Goal: Transaction & Acquisition: Book appointment/travel/reservation

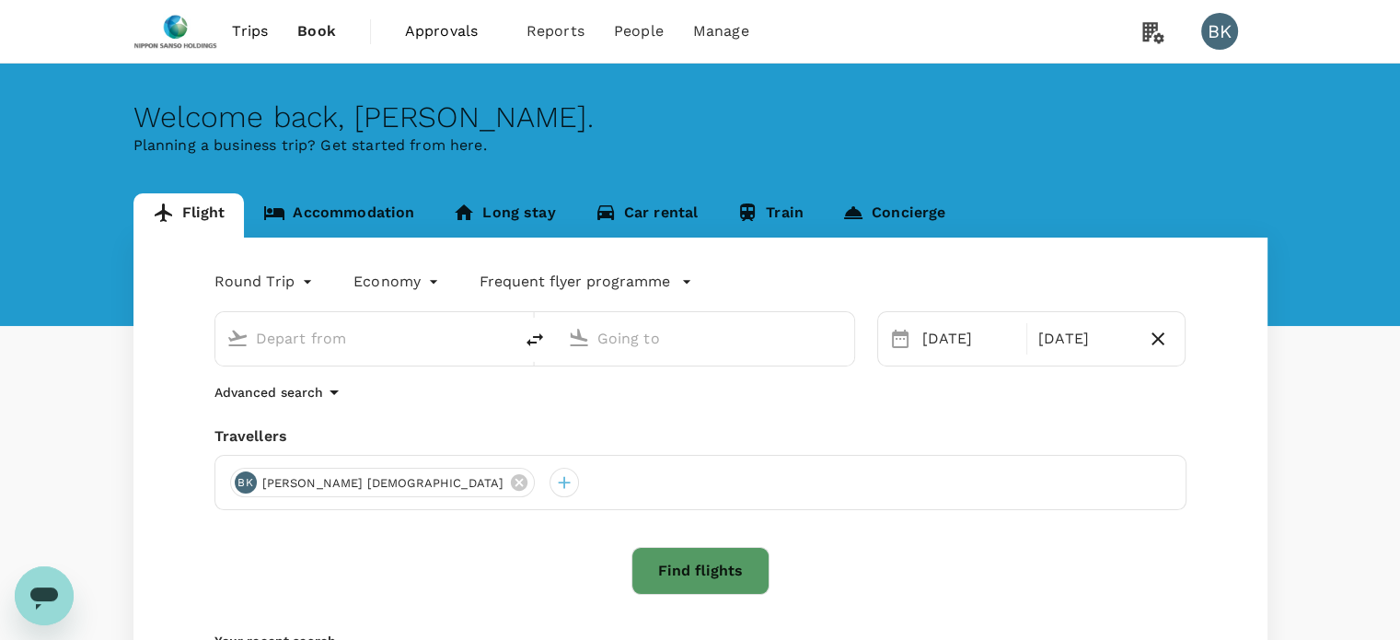
type input "[GEOGRAPHIC_DATA], [GEOGRAPHIC_DATA] (any)"
type input "Taiwan Taoyuan Intl (TPE)"
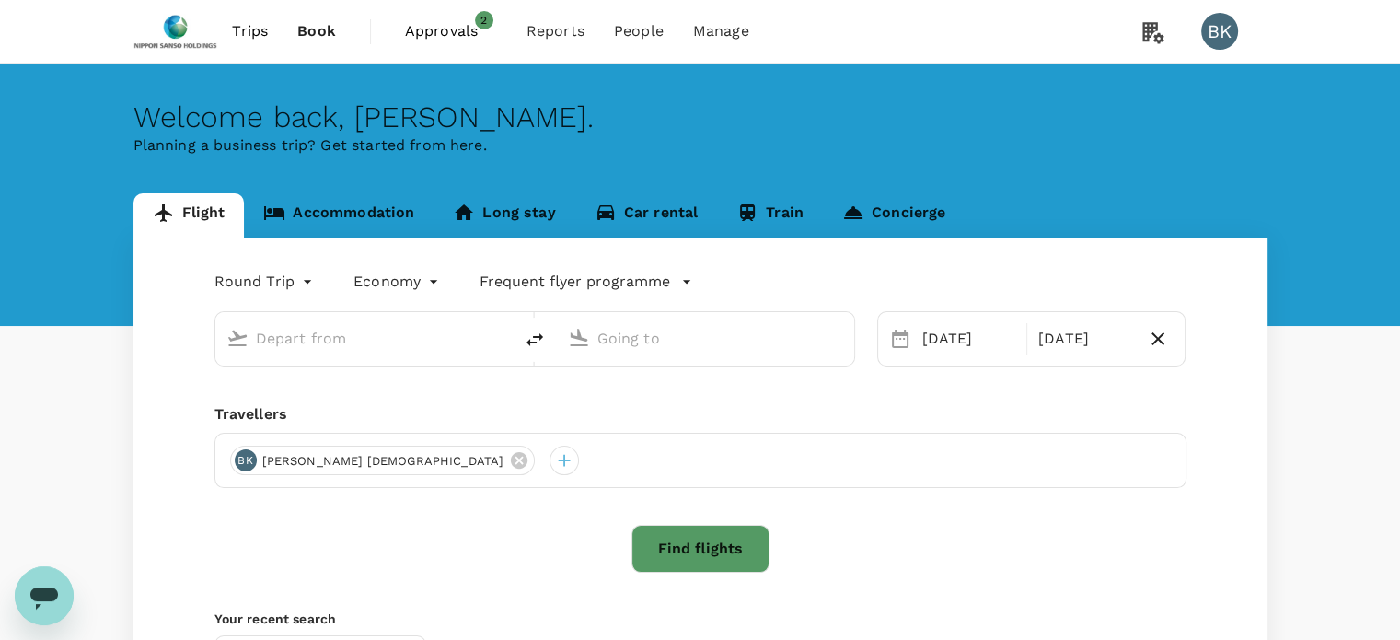
type input "[GEOGRAPHIC_DATA], [GEOGRAPHIC_DATA] (any)"
type input "Taiwan Taoyuan Intl (TPE)"
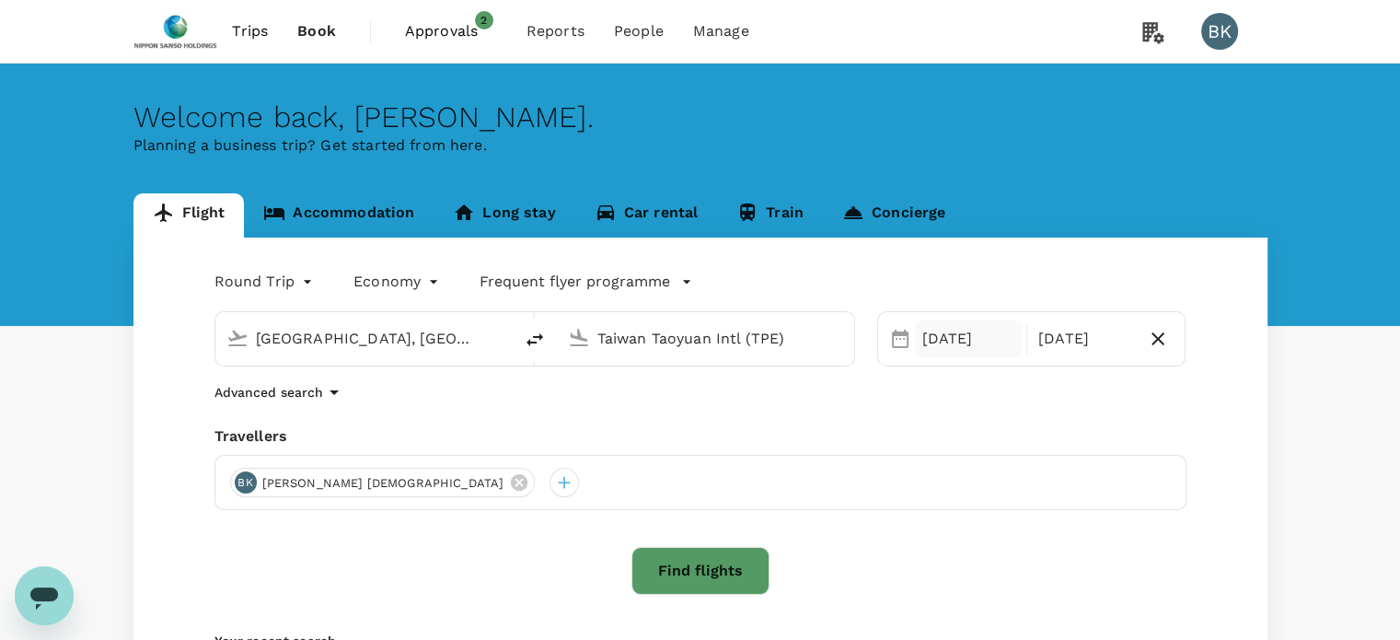
click at [932, 339] on div "[DATE]" at bounding box center [969, 338] width 108 height 37
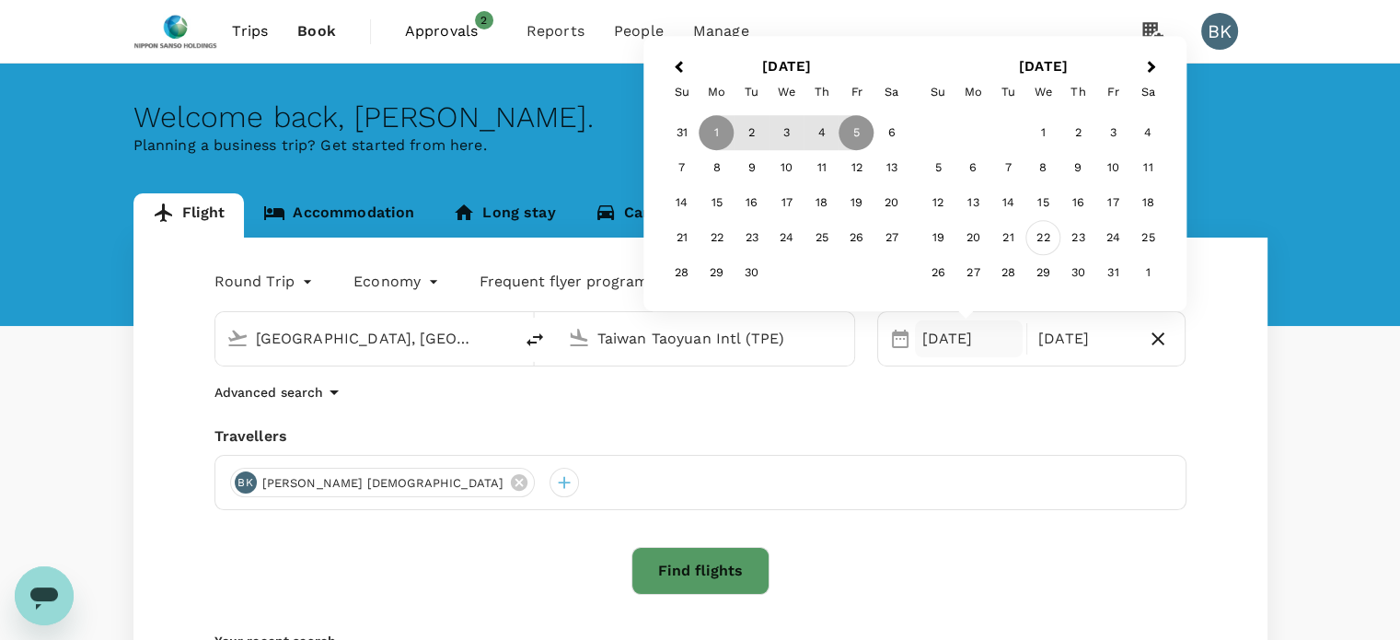
click at [1048, 235] on div "22" at bounding box center [1042, 238] width 35 height 35
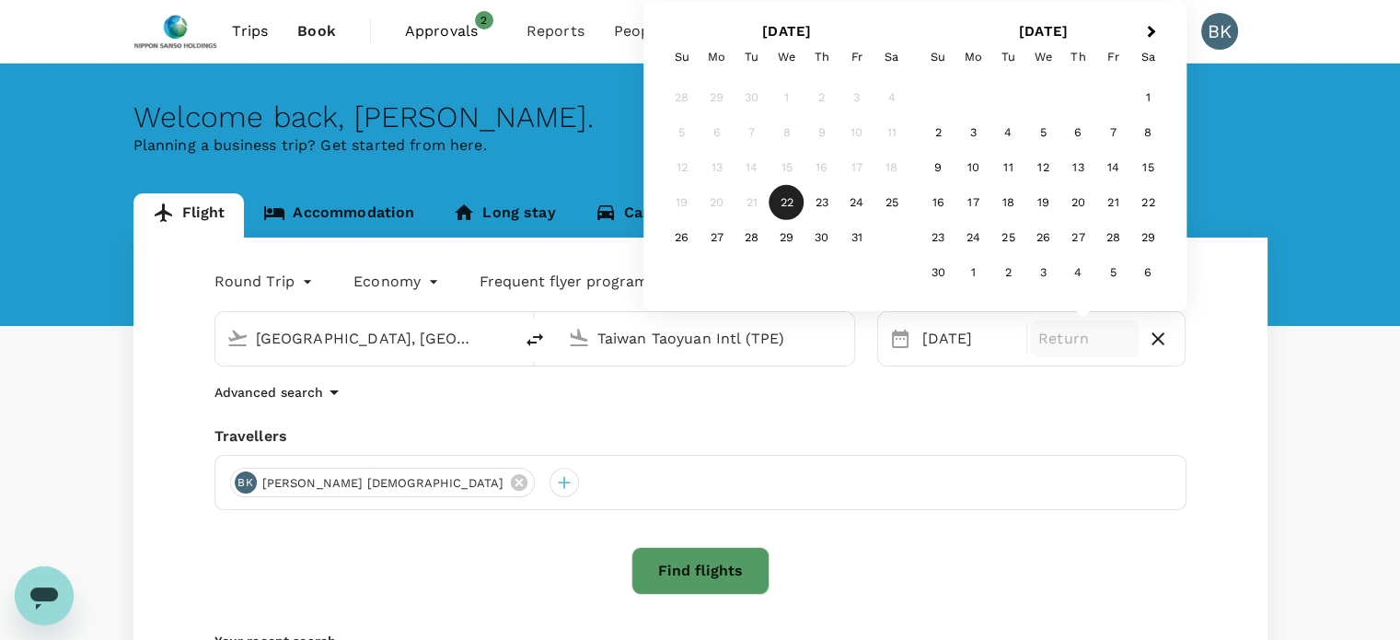
click at [1069, 342] on p "Return" at bounding box center [1084, 339] width 93 height 22
click at [863, 199] on div "24" at bounding box center [857, 202] width 35 height 35
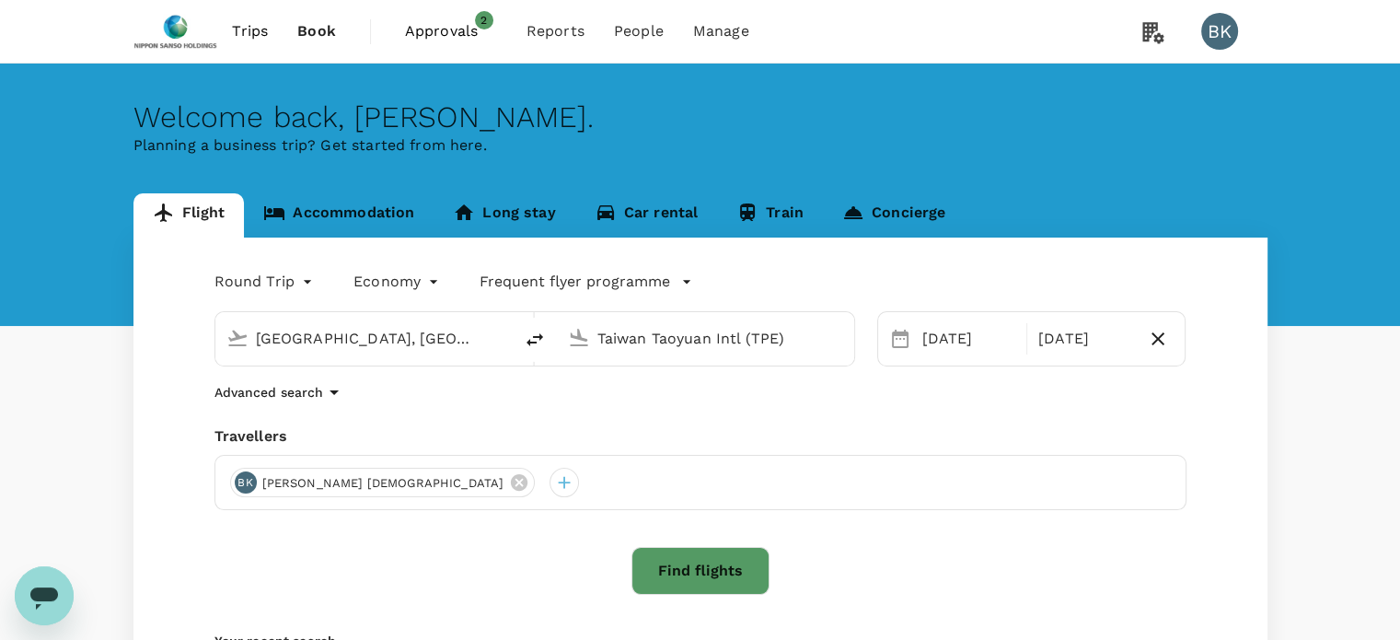
click at [701, 577] on button "Find flights" at bounding box center [700, 571] width 138 height 48
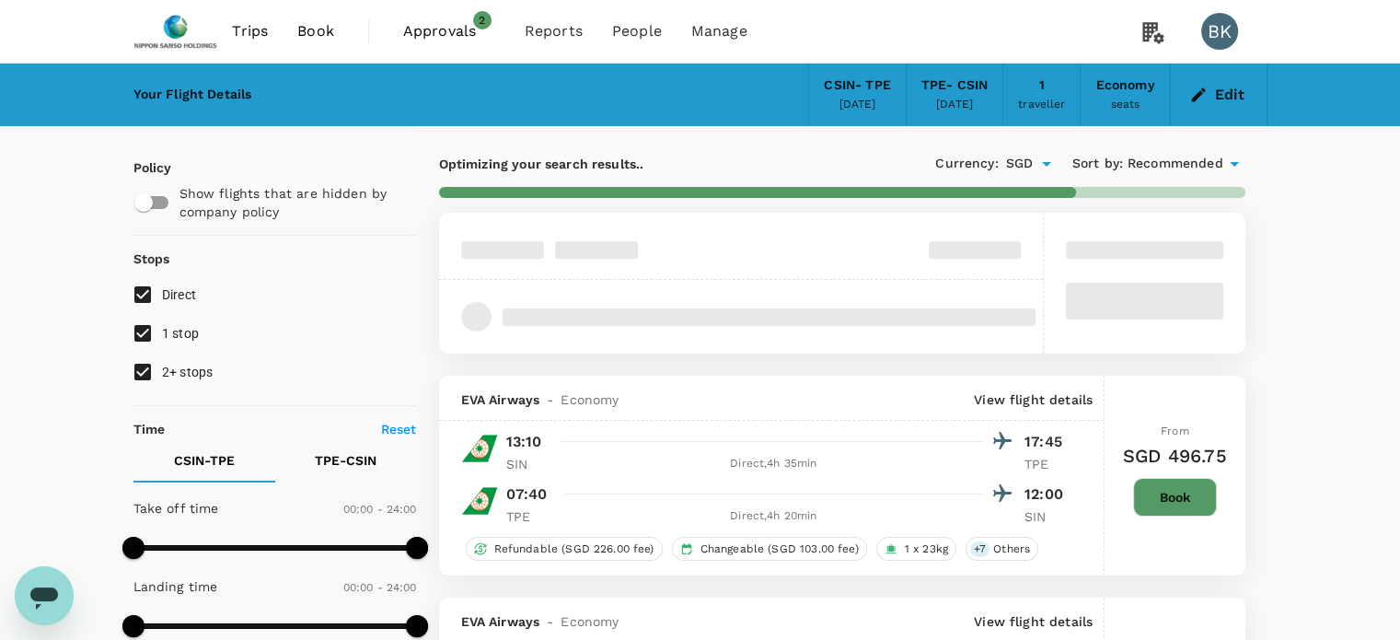
type input "SGD"
type input "1440"
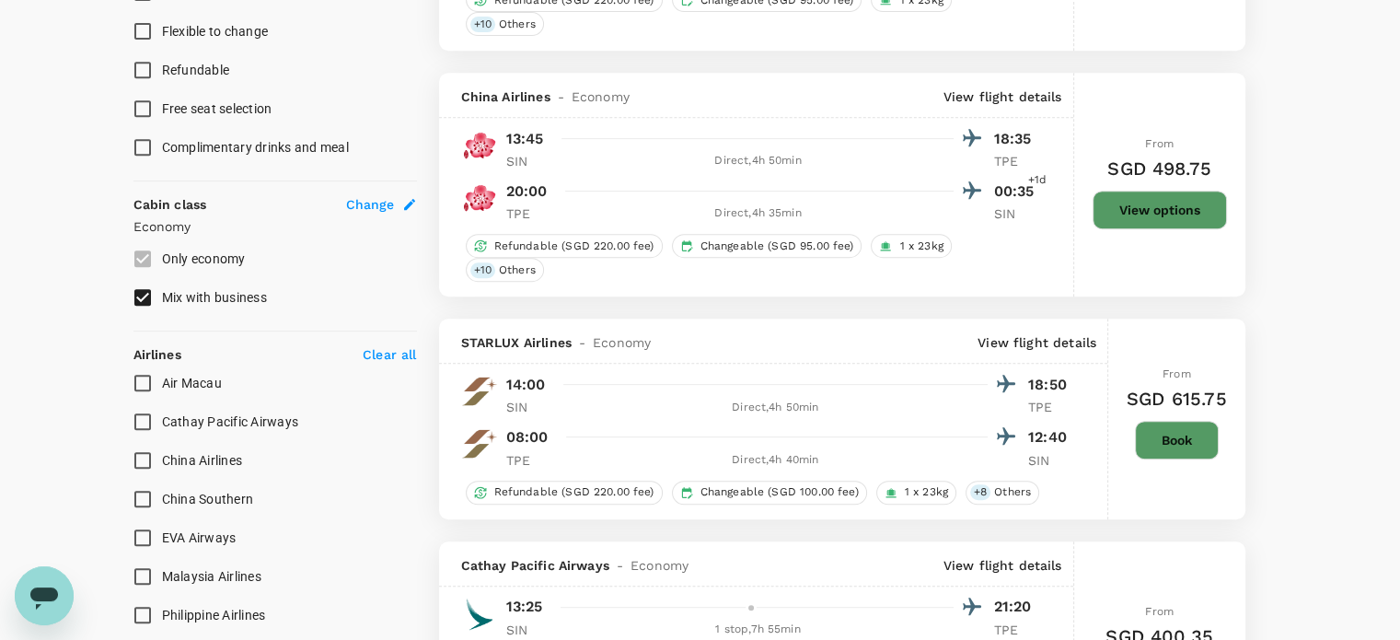
scroll to position [828, 0]
click at [140, 296] on input "Mix with business" at bounding box center [142, 298] width 39 height 39
checkbox input "false"
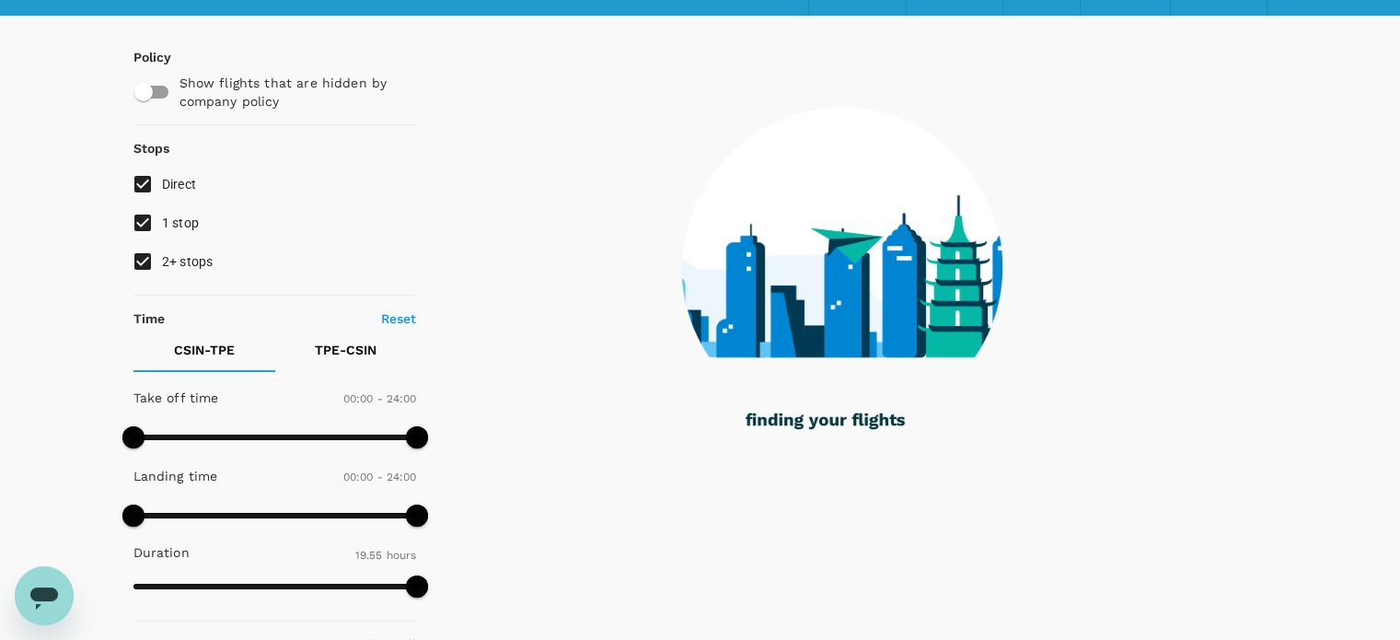
scroll to position [92, 0]
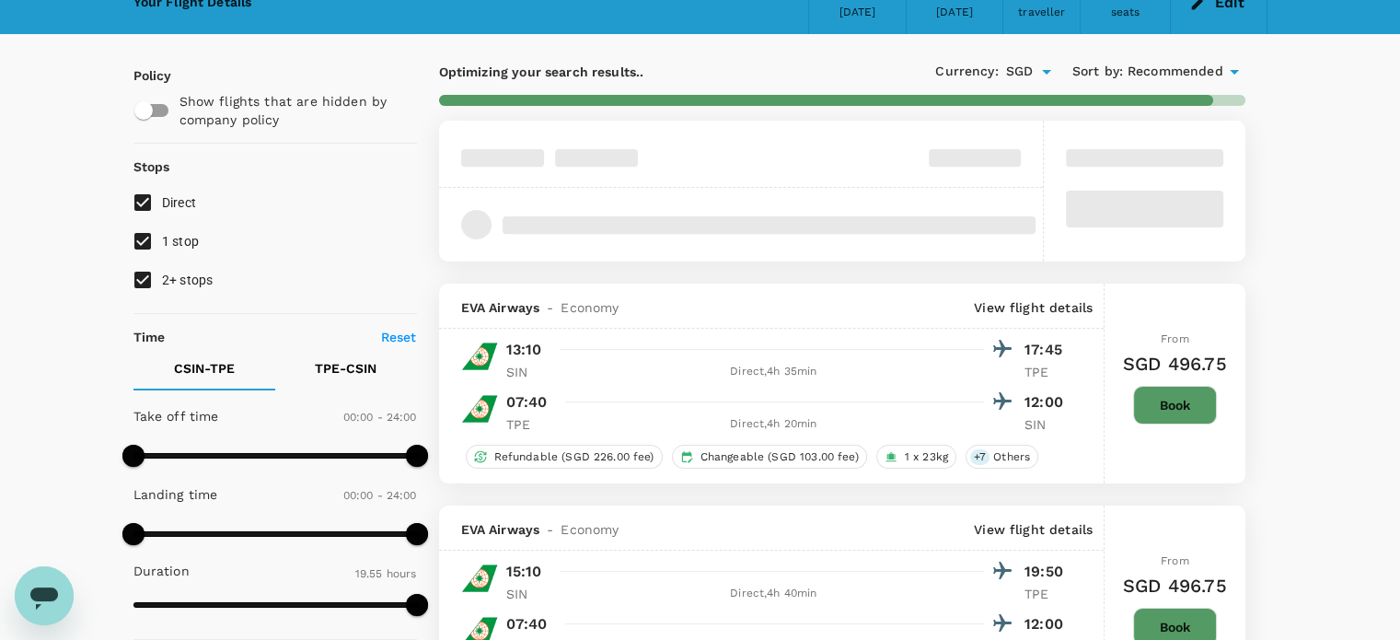
type input "SGD"
click at [148, 241] on input "1 stop" at bounding box center [142, 241] width 39 height 39
checkbox input "false"
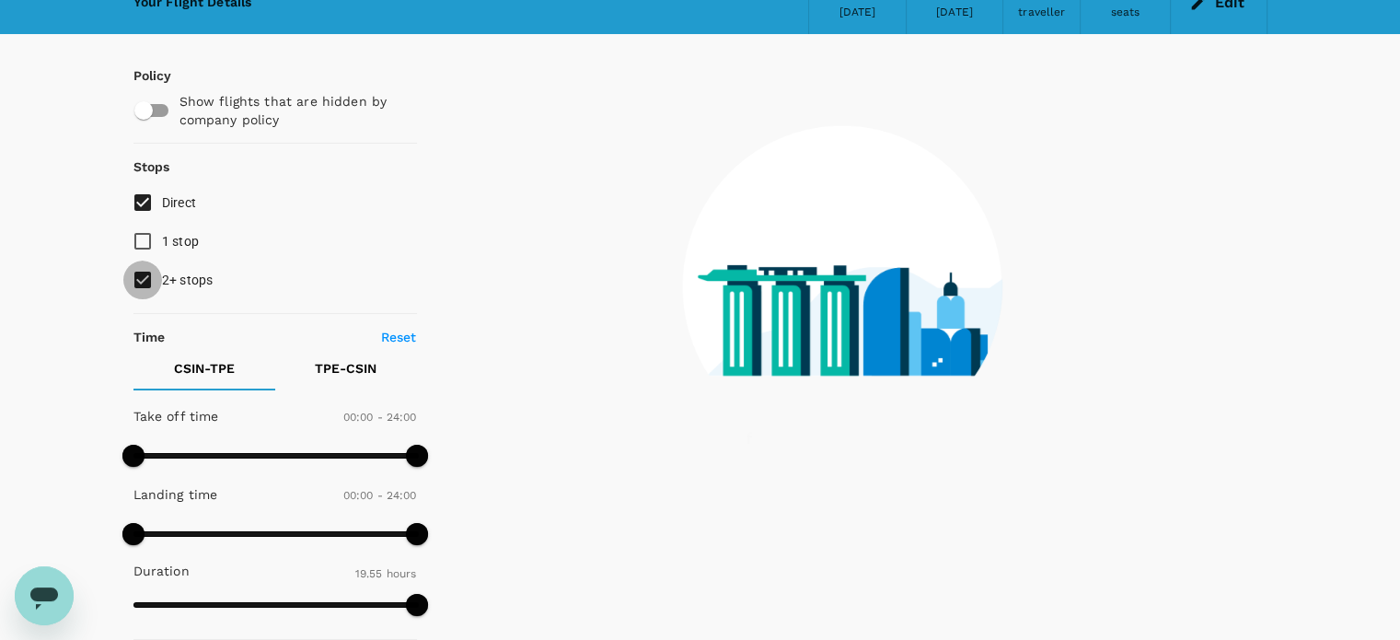
click at [136, 286] on input "2+ stops" at bounding box center [142, 280] width 39 height 39
checkbox input "false"
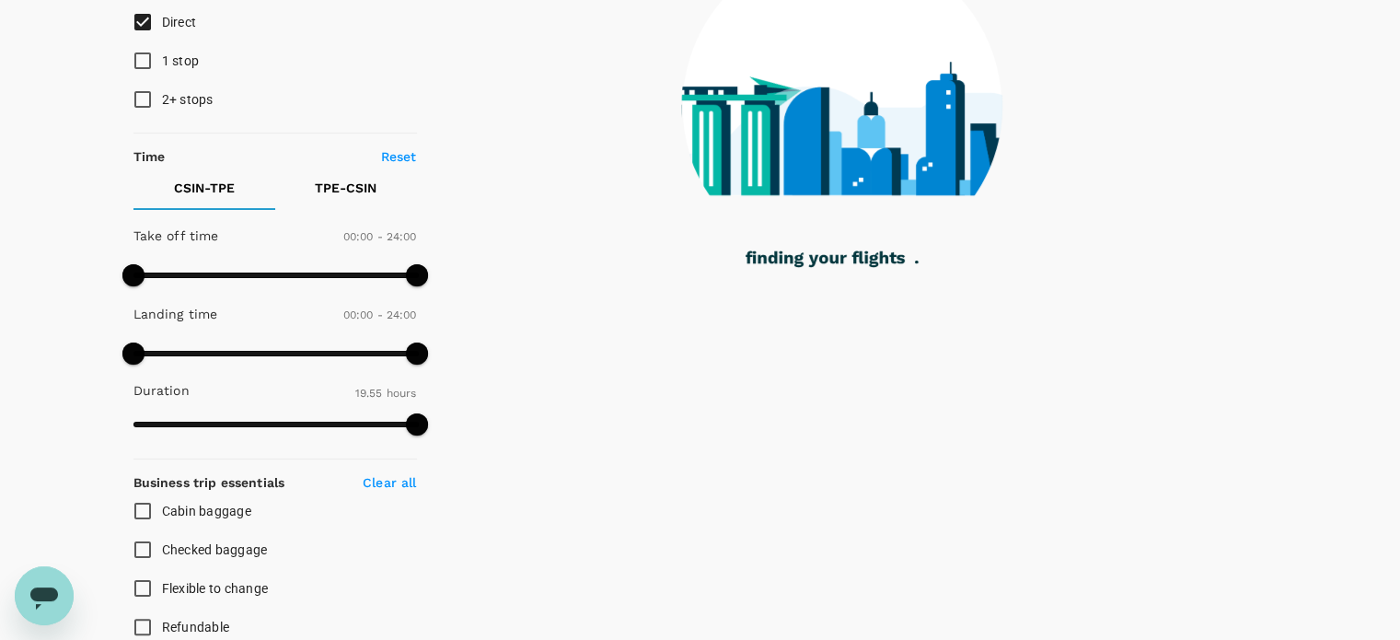
scroll to position [276, 0]
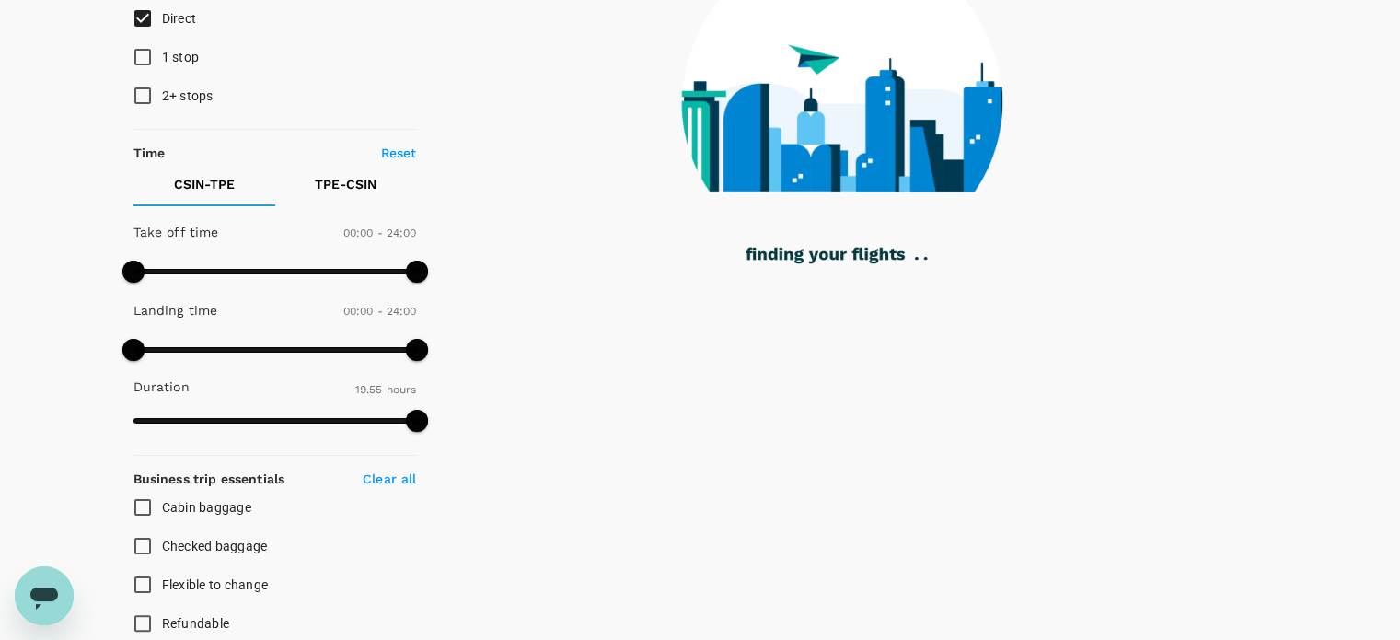
type input "1445"
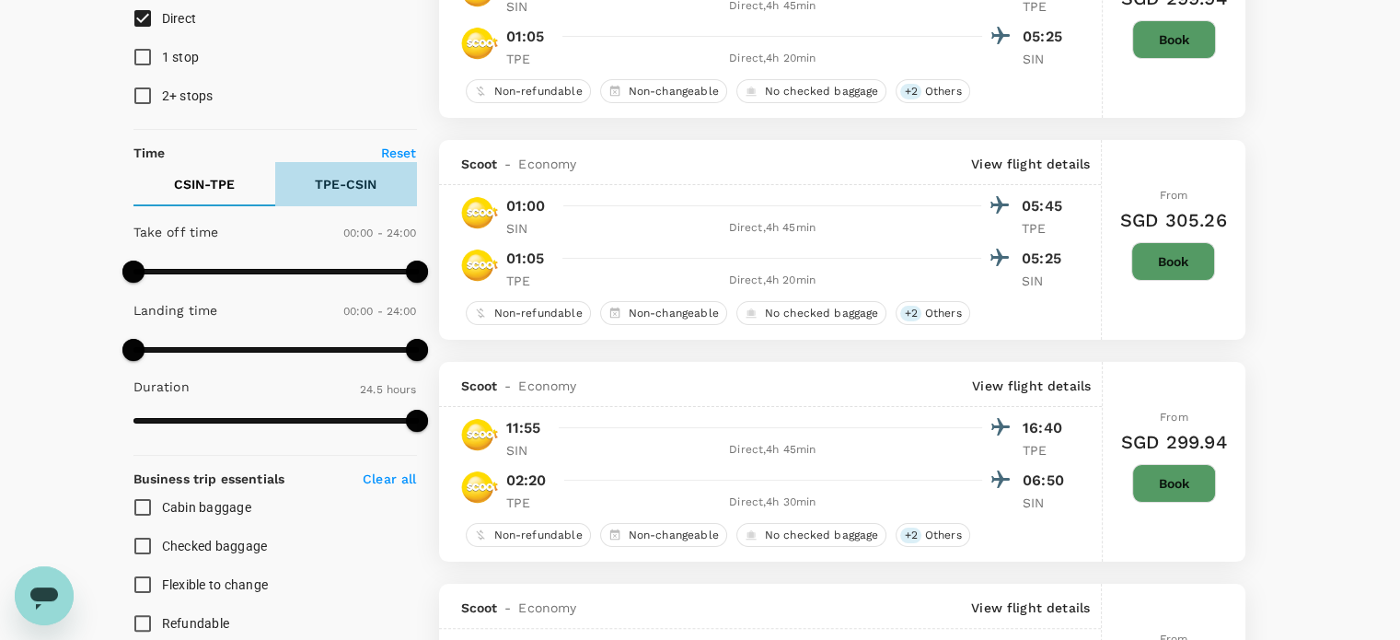
click at [346, 179] on p "TPE - CSIN" at bounding box center [346, 184] width 62 height 18
click at [199, 187] on p "CSIN - TPE" at bounding box center [204, 184] width 61 height 18
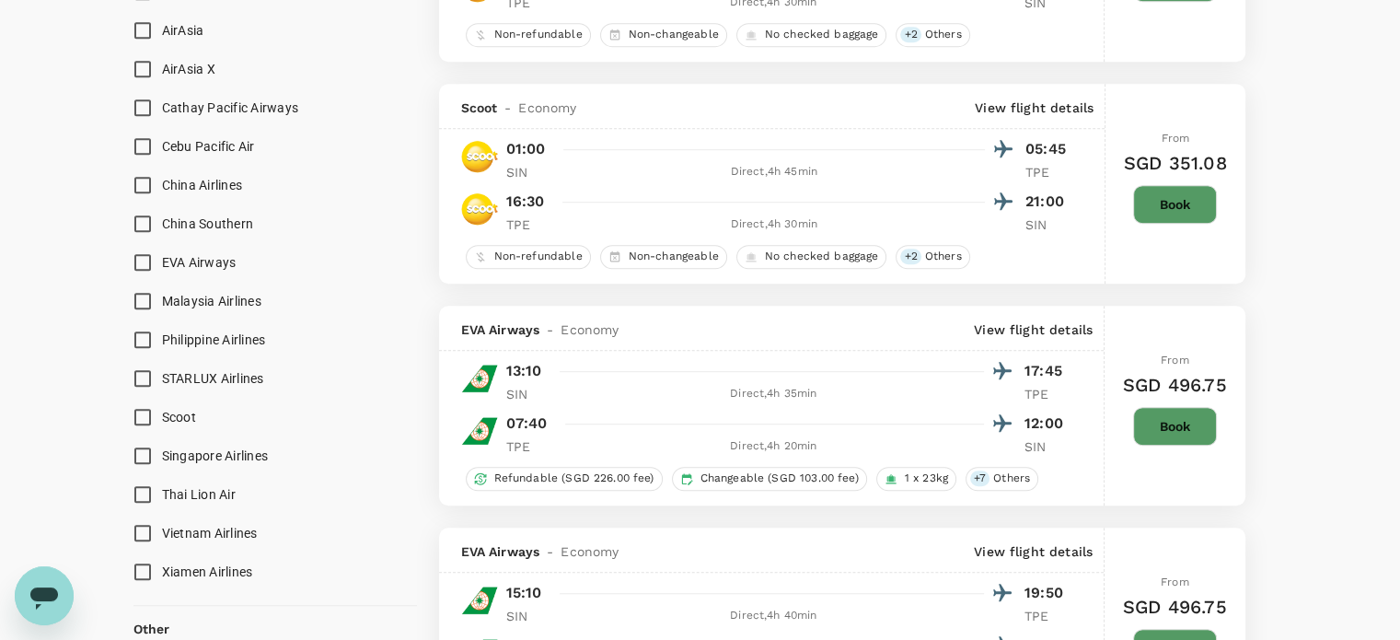
scroll to position [1289, 0]
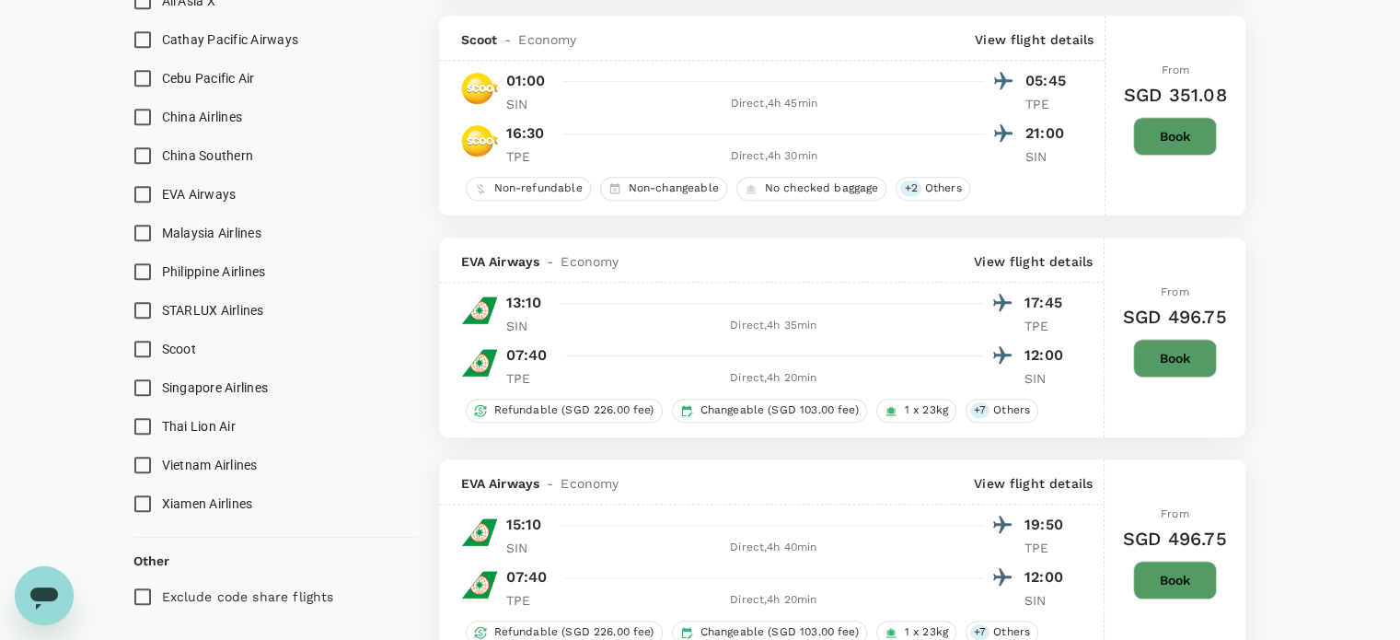
click at [140, 380] on input "Singapore Airlines" at bounding box center [142, 387] width 39 height 39
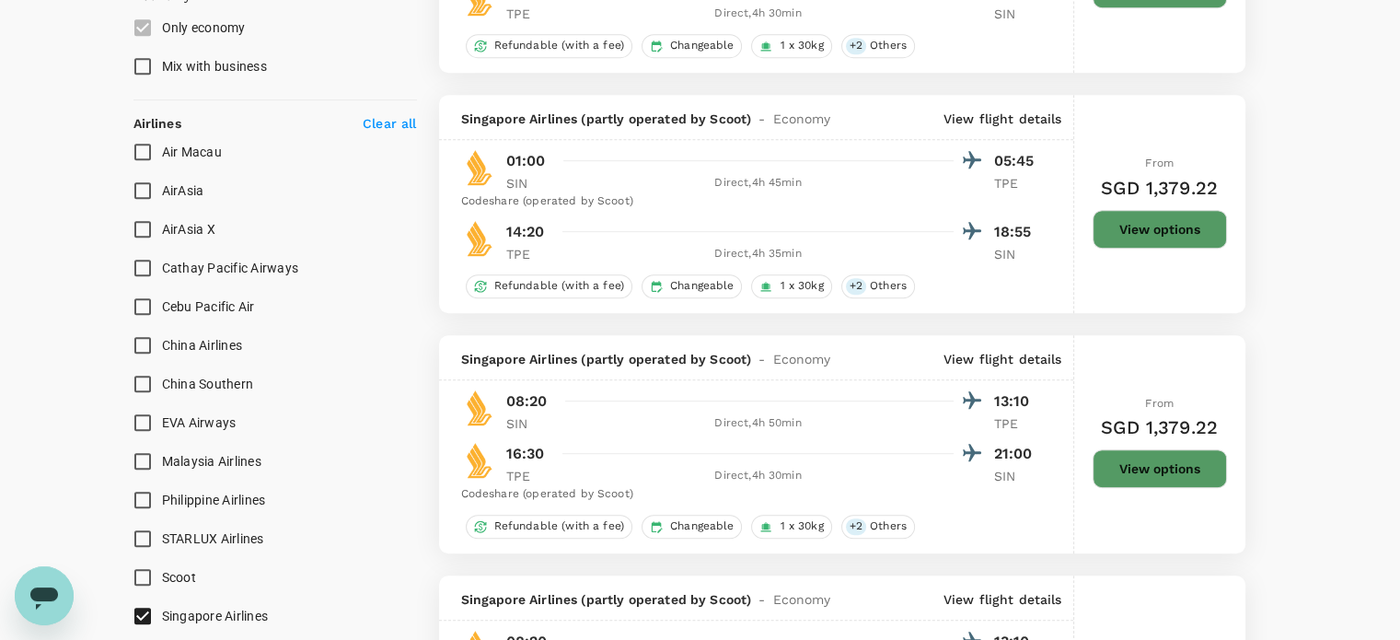
scroll to position [1105, 0]
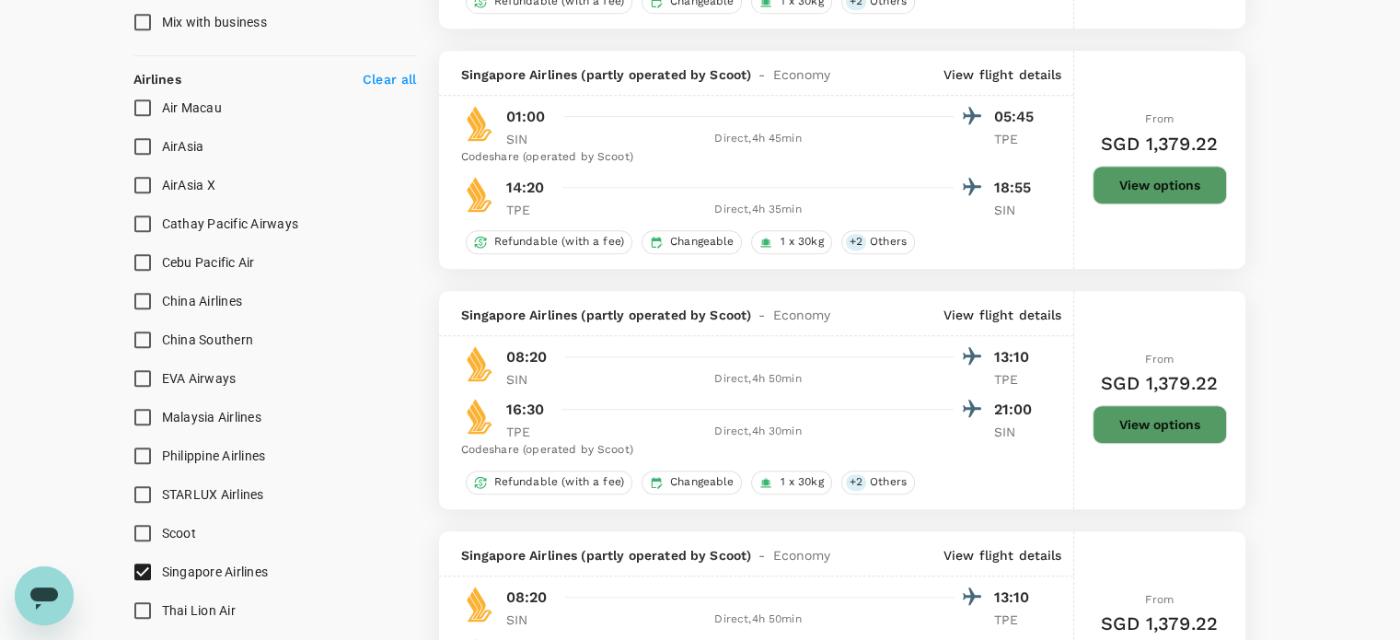
click at [144, 569] on input "Singapore Airlines" at bounding box center [142, 571] width 39 height 39
checkbox input "false"
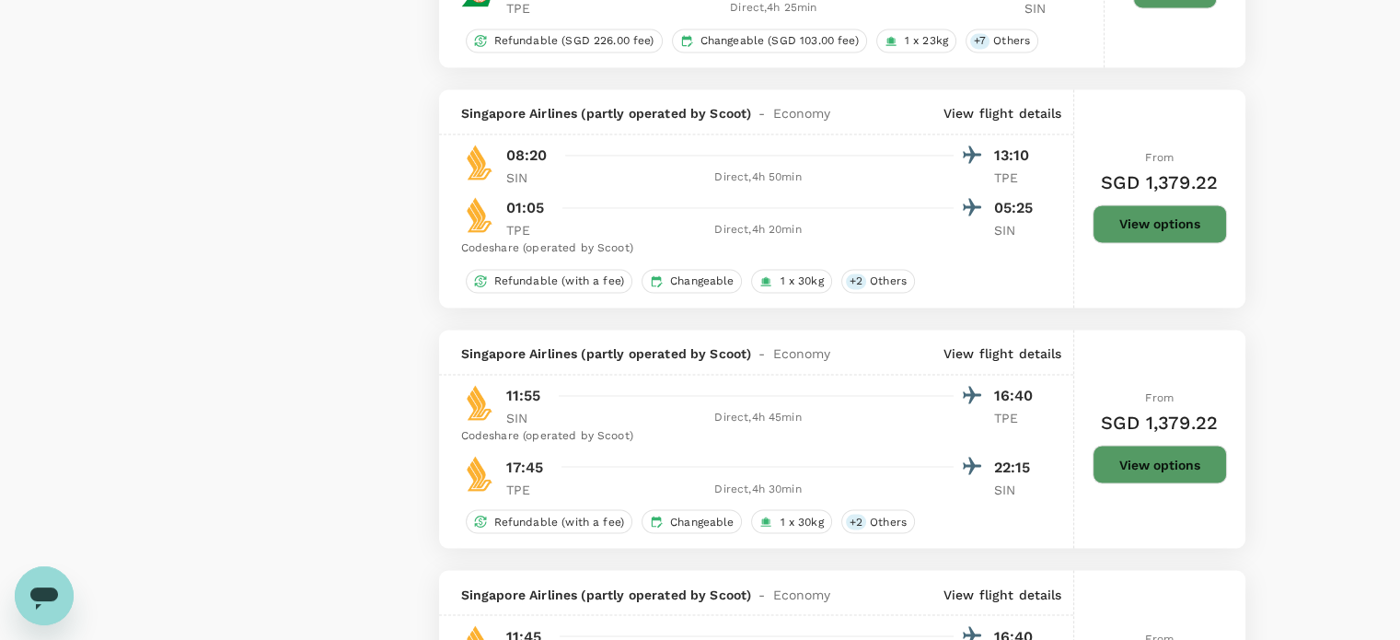
scroll to position [2577, 0]
